Goal: Transaction & Acquisition: Purchase product/service

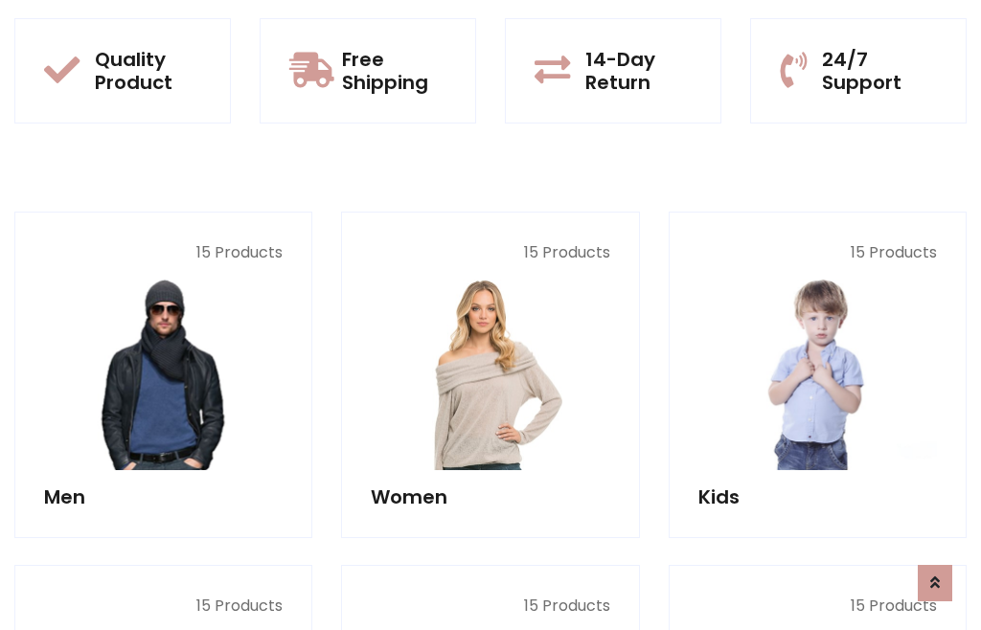
scroll to position [98, 0]
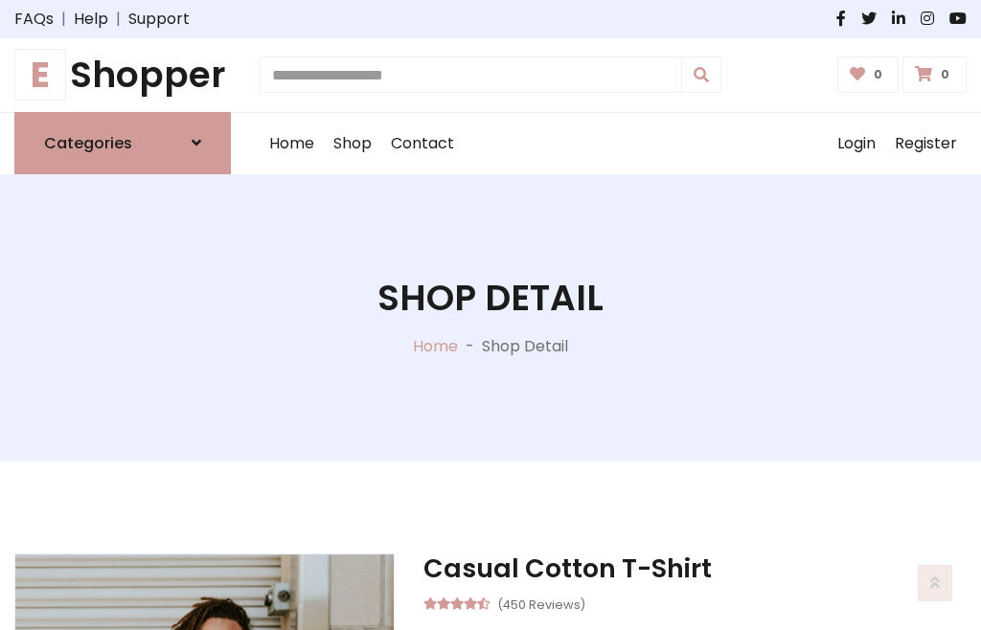
click at [123, 75] on h1 "E Shopper" at bounding box center [122, 75] width 216 height 43
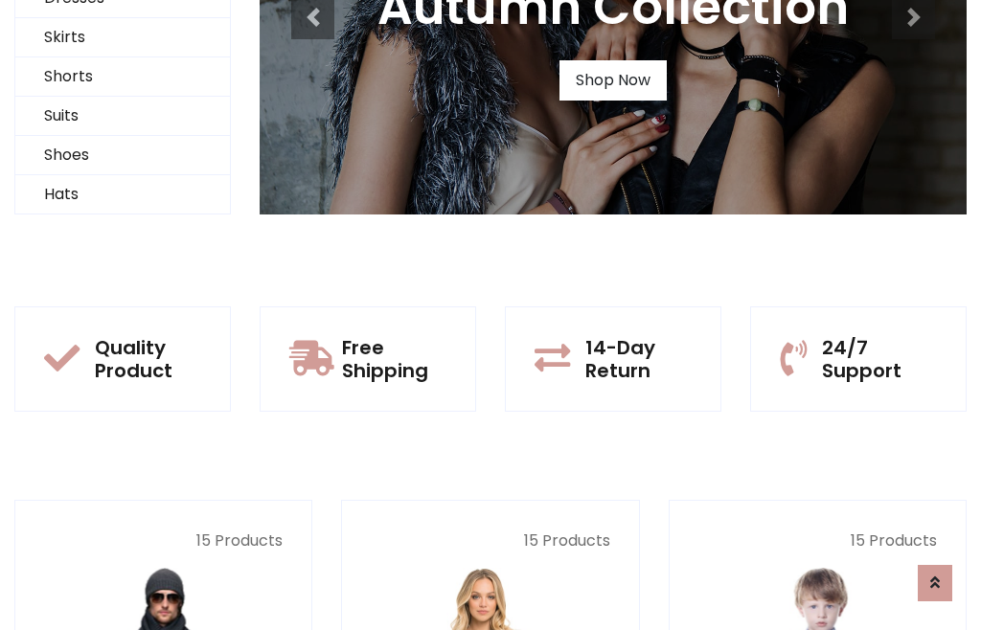
scroll to position [185, 0]
